Goal: Use online tool/utility

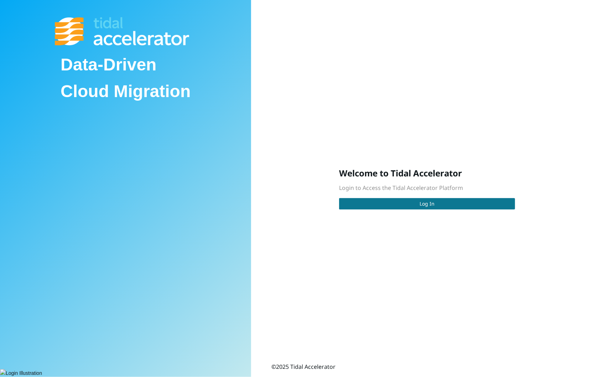
click at [389, 207] on button "Log In" at bounding box center [427, 203] width 176 height 11
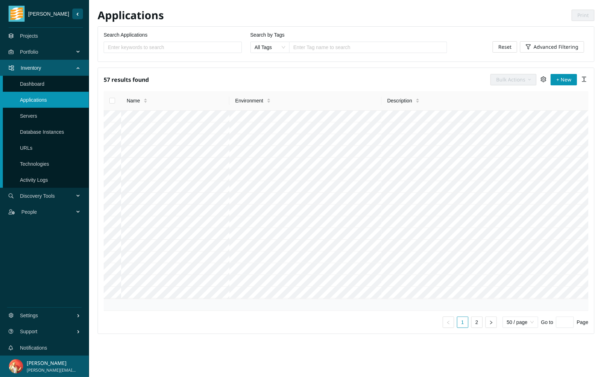
click at [34, 189] on span "Discovery Tools" at bounding box center [48, 195] width 57 height 21
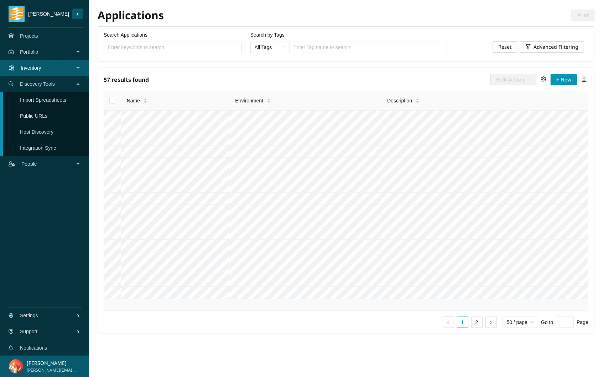
click at [46, 116] on link "Public URLs" at bounding box center [33, 116] width 27 height 6
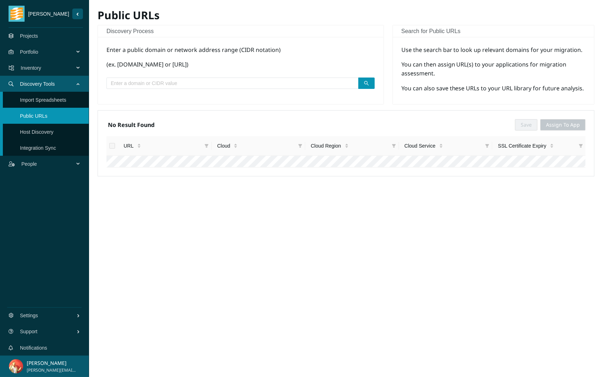
click at [160, 76] on div at bounding box center [240, 82] width 268 height 14
click at [157, 84] on input "text" at bounding box center [230, 83] width 238 height 8
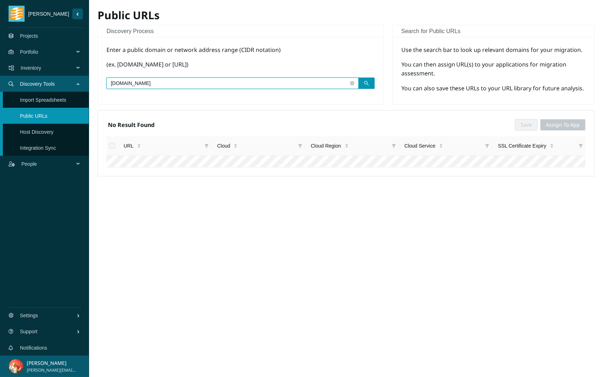
type input "[DOMAIN_NAME]"
